Goal: Transaction & Acquisition: Download file/media

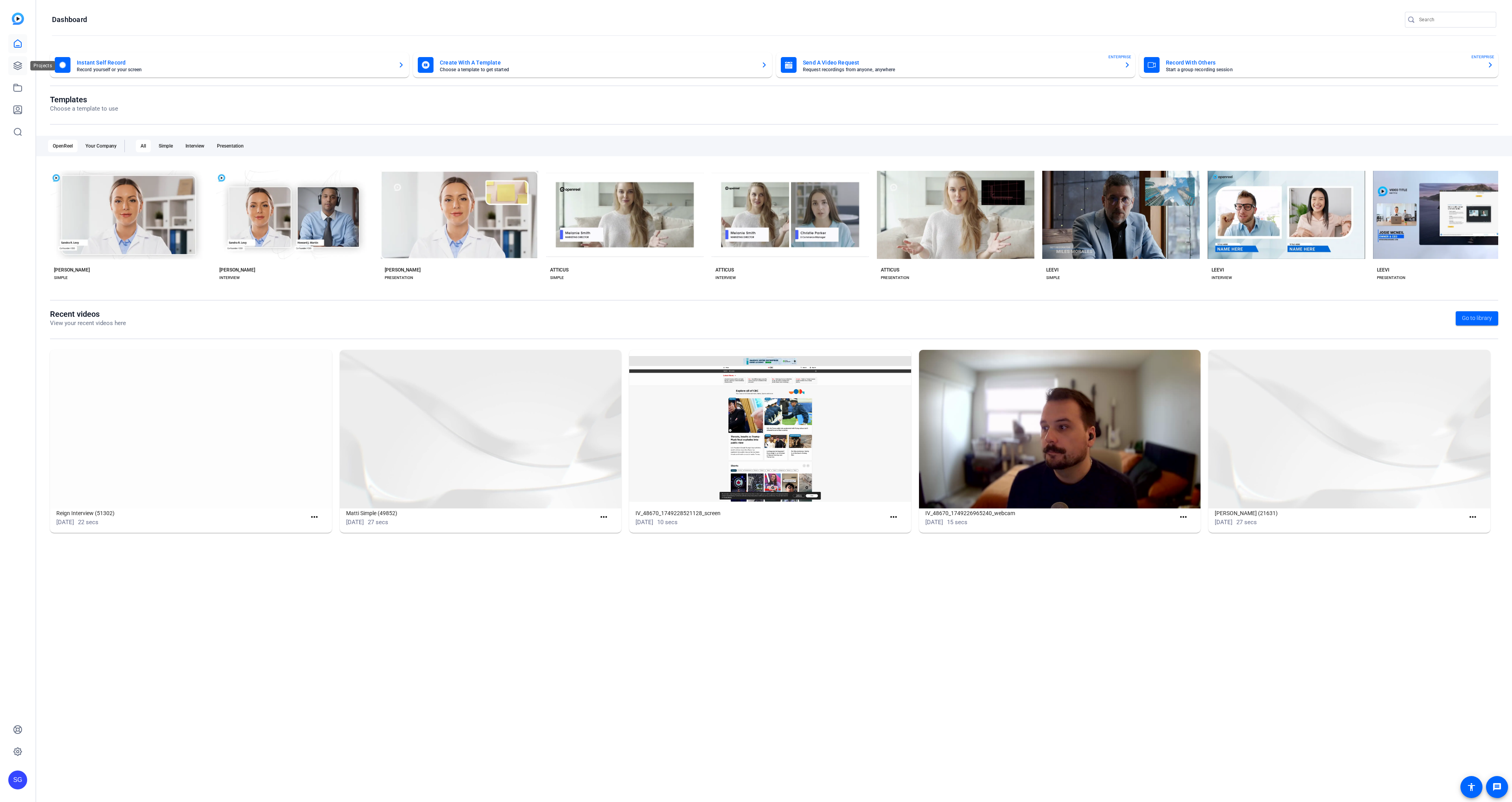
click at [20, 72] on link at bounding box center [18, 66] width 19 height 19
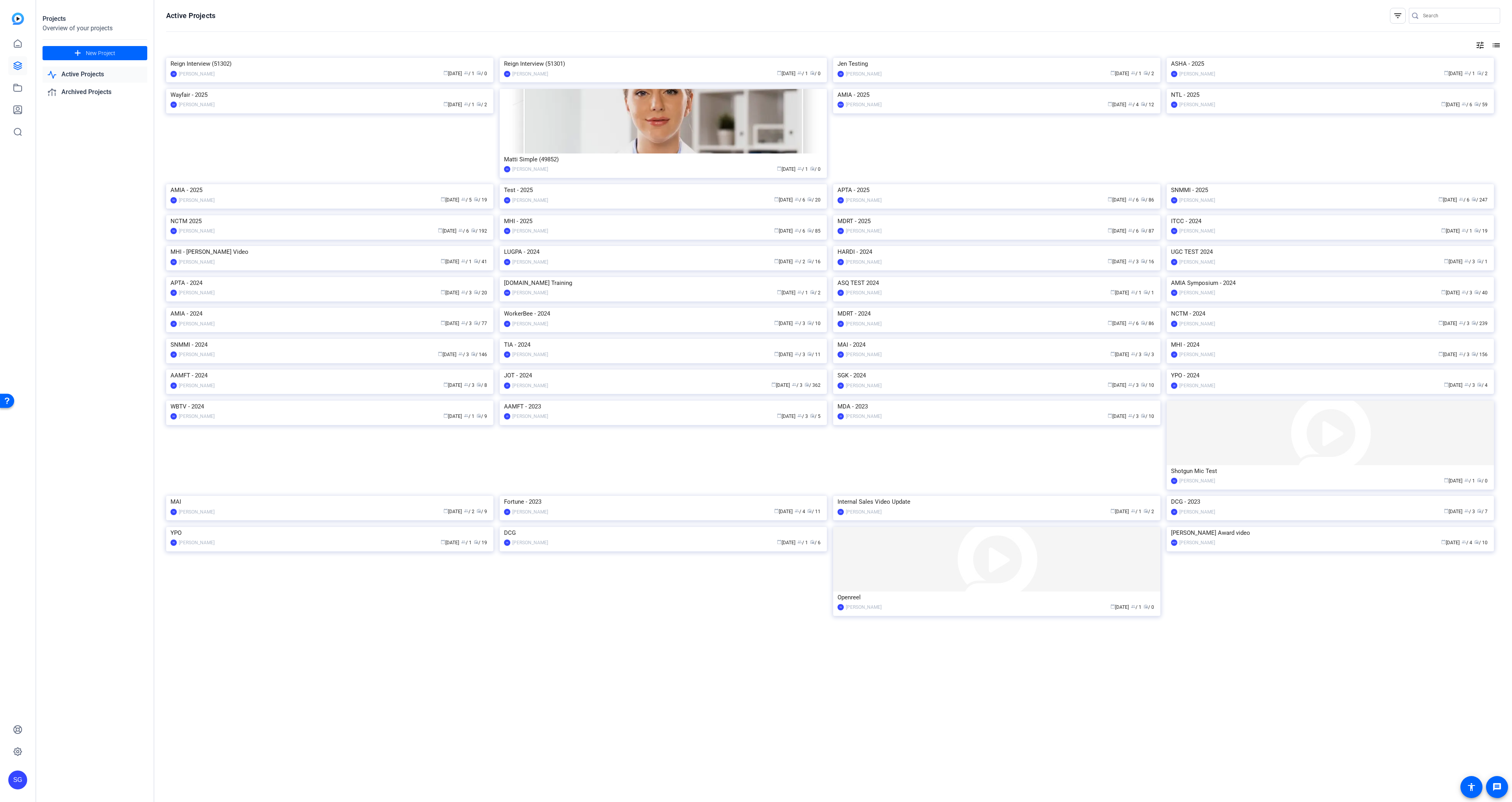
click at [1256, 184] on img at bounding box center [1330, 184] width 327 height 0
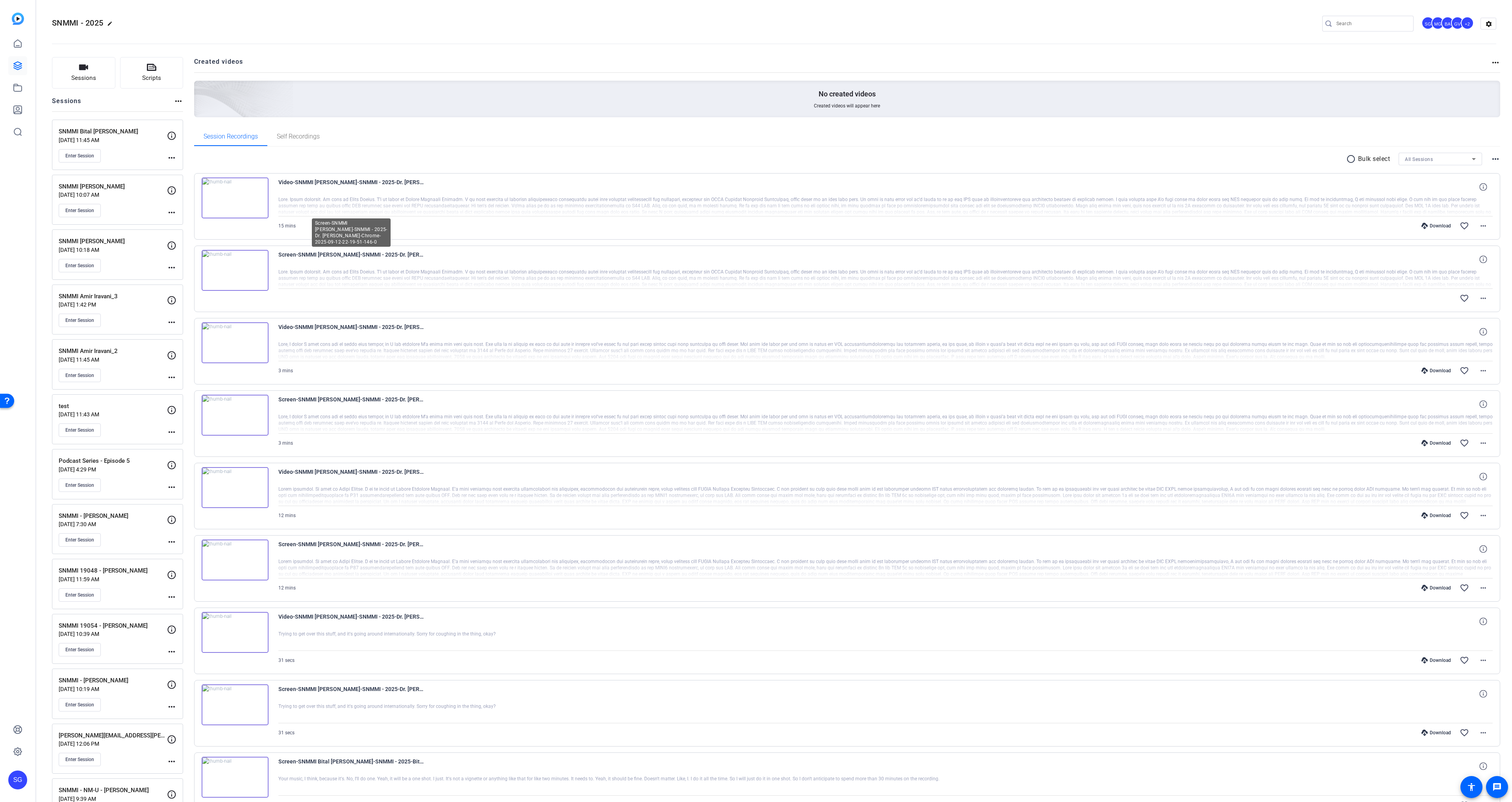
scroll to position [3, 0]
click at [130, 185] on p "SNMMI Dr. Twyla Bartel" at bounding box center [113, 184] width 108 height 9
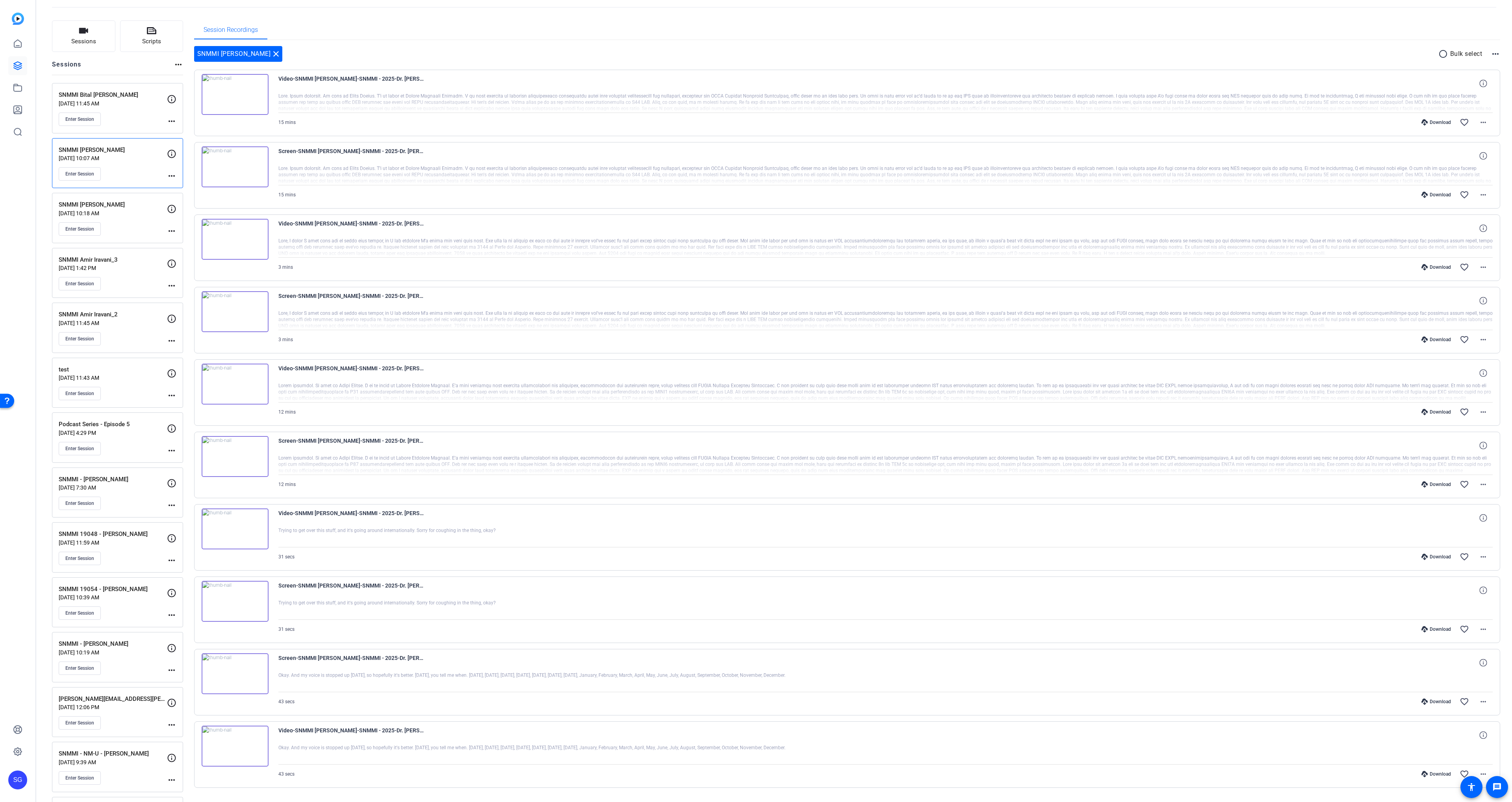
scroll to position [37, 0]
click at [1444, 56] on mat-icon "radio_button_unchecked" at bounding box center [1445, 53] width 12 height 9
drag, startPoint x: 205, startPoint y: 439, endPoint x: 209, endPoint y: 391, distance: 48.2
click at [205, 439] on icon at bounding box center [205, 441] width 8 height 8
click at [204, 370] on icon at bounding box center [205, 368] width 8 height 8
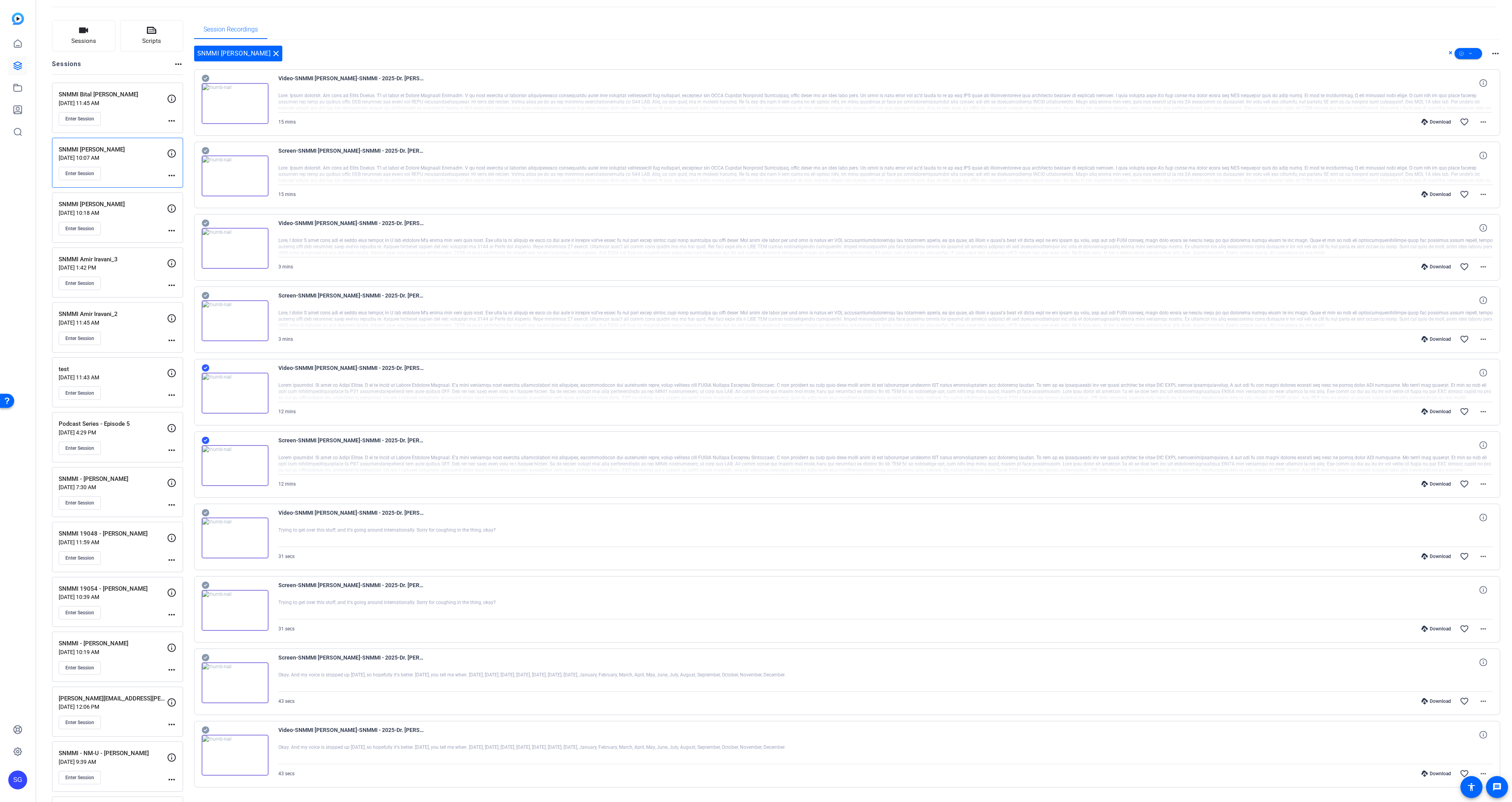
click at [207, 296] on icon at bounding box center [205, 296] width 8 height 8
drag, startPoint x: 204, startPoint y: 224, endPoint x: 205, endPoint y: 216, distance: 8.1
click at [204, 224] on icon at bounding box center [205, 223] width 8 height 8
drag, startPoint x: 203, startPoint y: 150, endPoint x: 201, endPoint y: 67, distance: 83.0
click at [203, 149] on icon at bounding box center [205, 151] width 8 height 8
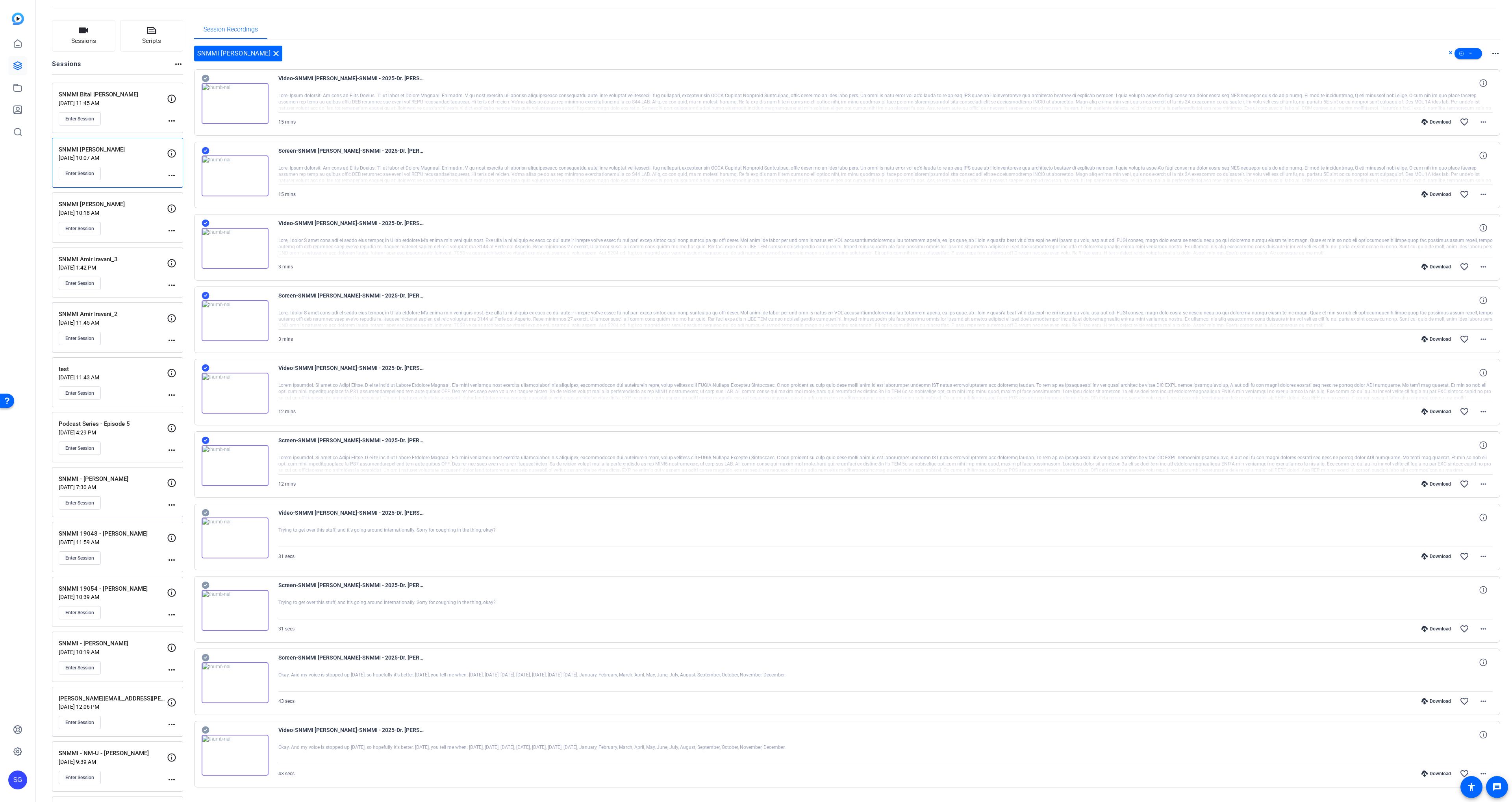
click at [207, 79] on icon at bounding box center [205, 78] width 8 height 8
click at [1466, 56] on span at bounding box center [1468, 53] width 28 height 19
drag, startPoint x: 1466, startPoint y: 96, endPoint x: 1450, endPoint y: 96, distance: 16.0
click at [1466, 96] on span "Download MP4" at bounding box center [1481, 96] width 42 height 9
click at [328, 79] on span "Video-SNMMI Dr. Twyla Bartel-SNMMI - 2025-Dr. Twyla-Chrome-2025-09-12-22-19-51-…" at bounding box center [351, 83] width 146 height 19
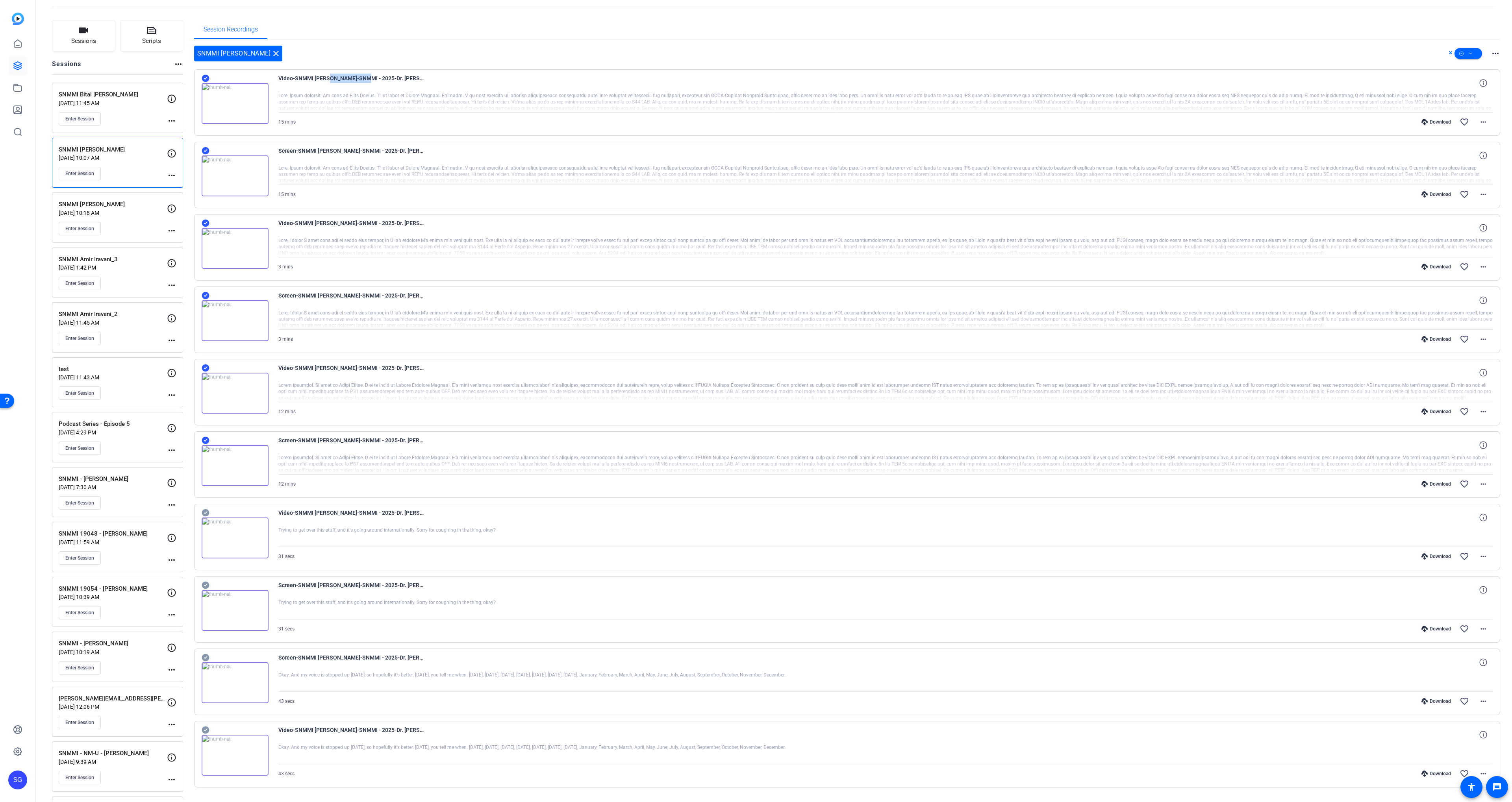
drag, startPoint x: 328, startPoint y: 79, endPoint x: 340, endPoint y: 77, distance: 12.2
click at [340, 77] on span "Video-SNMMI Dr. Twyla Bartel-SNMMI - 2025-Dr. Twyla-Chrome-2025-09-12-22-19-51-…" at bounding box center [351, 83] width 146 height 19
copy span "Twyla Bartel"
